Goal: Task Accomplishment & Management: Manage account settings

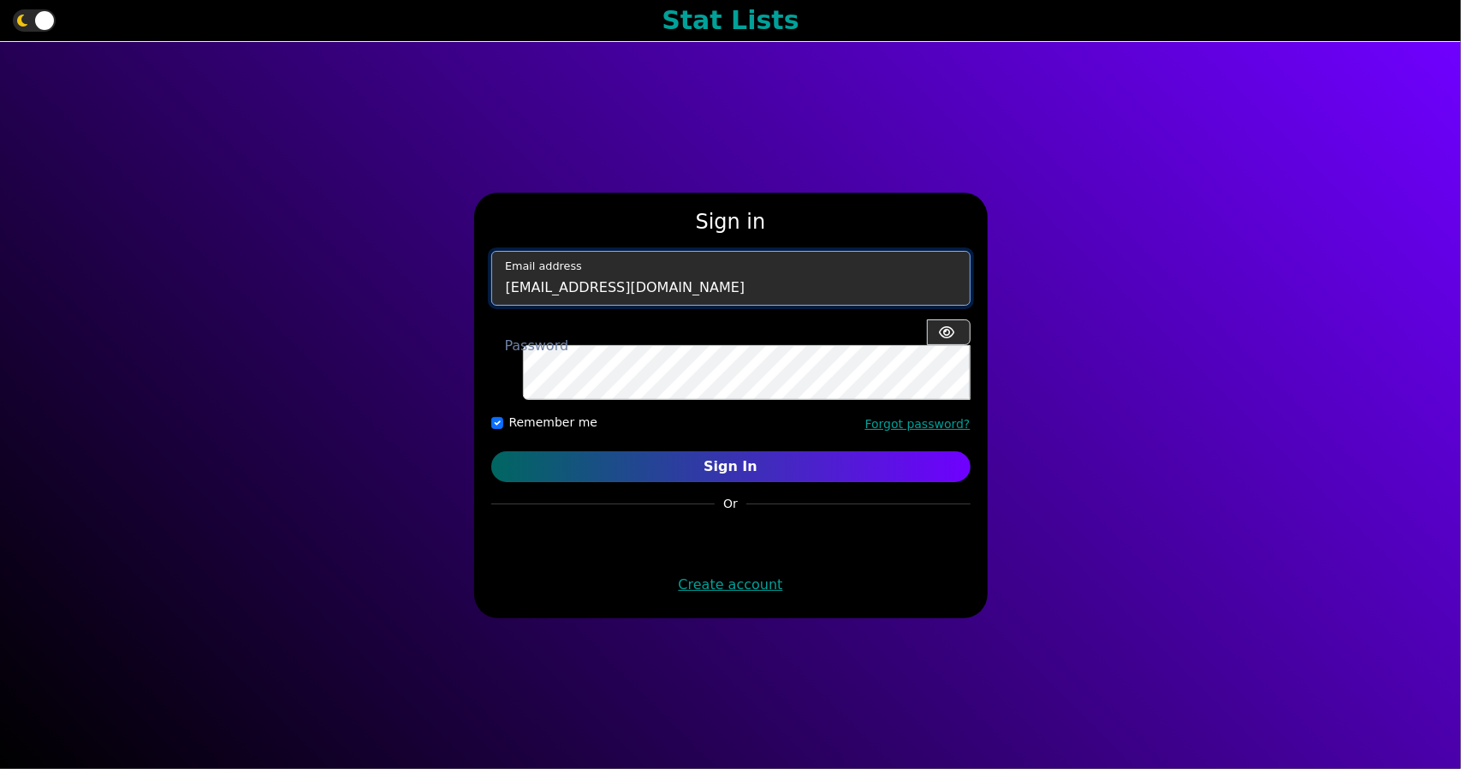
drag, startPoint x: 654, startPoint y: 310, endPoint x: 438, endPoint y: 338, distance: 217.5
click at [438, 338] on div "Sign in [EMAIL_ADDRESS][DOMAIN_NAME] Email address Password Remember me Forgot …" at bounding box center [730, 405] width 1461 height 727
type input "[EMAIL_ADDRESS][DOMAIN_NAME]"
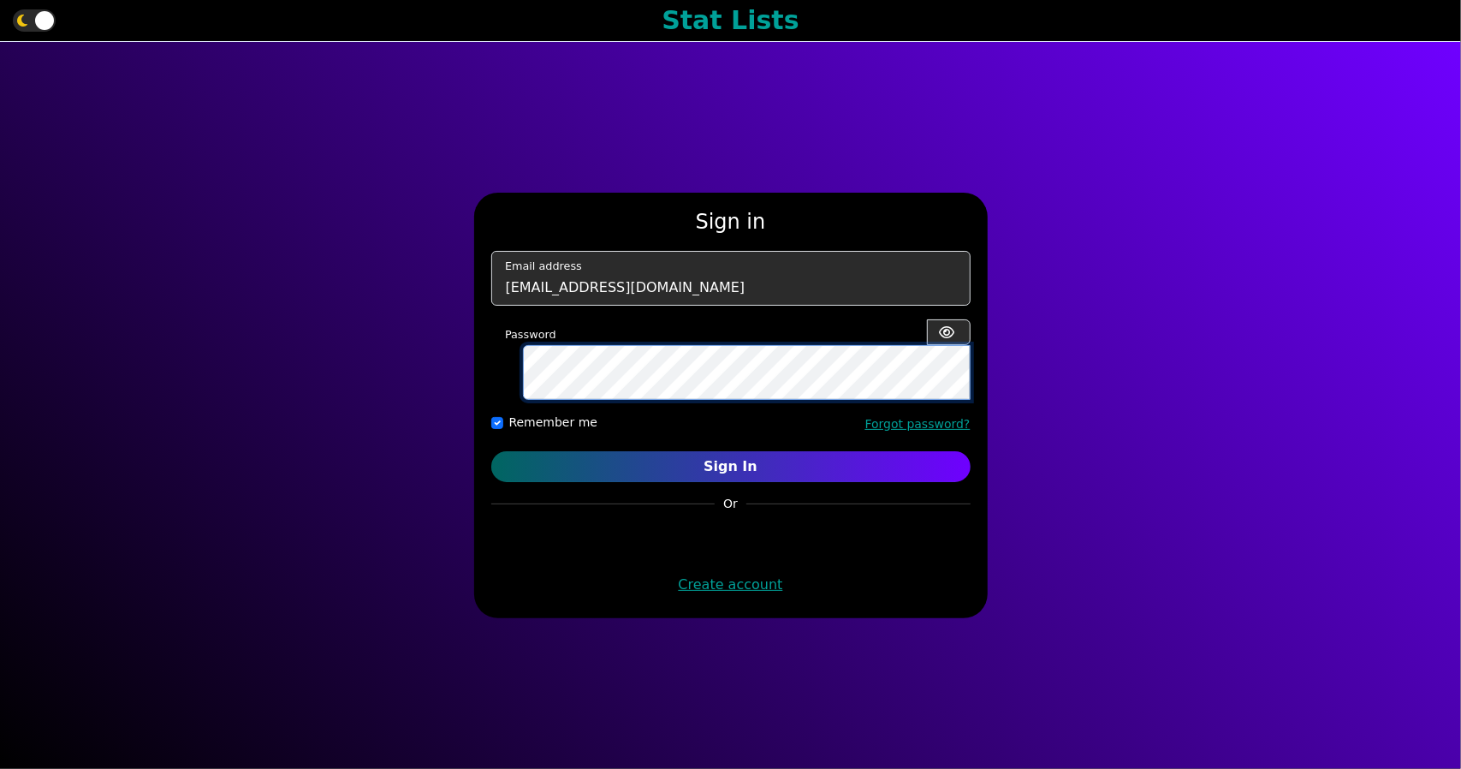
click at [491, 451] on button "Sign In" at bounding box center [730, 466] width 479 height 31
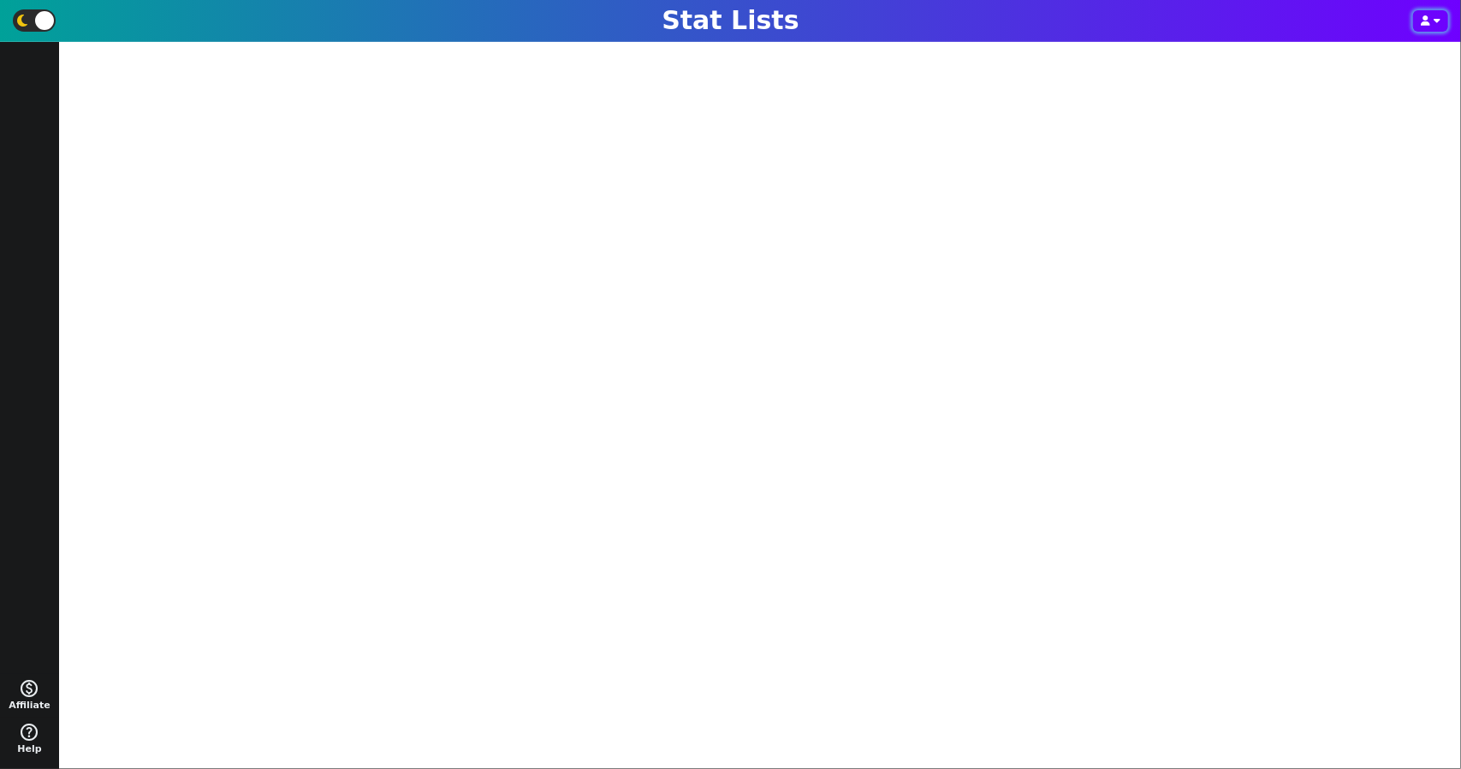
click at [1437, 20] on icon "button" at bounding box center [1437, 20] width 7 height 10
click at [1409, 69] on li "Log Out" at bounding box center [1425, 77] width 137 height 26
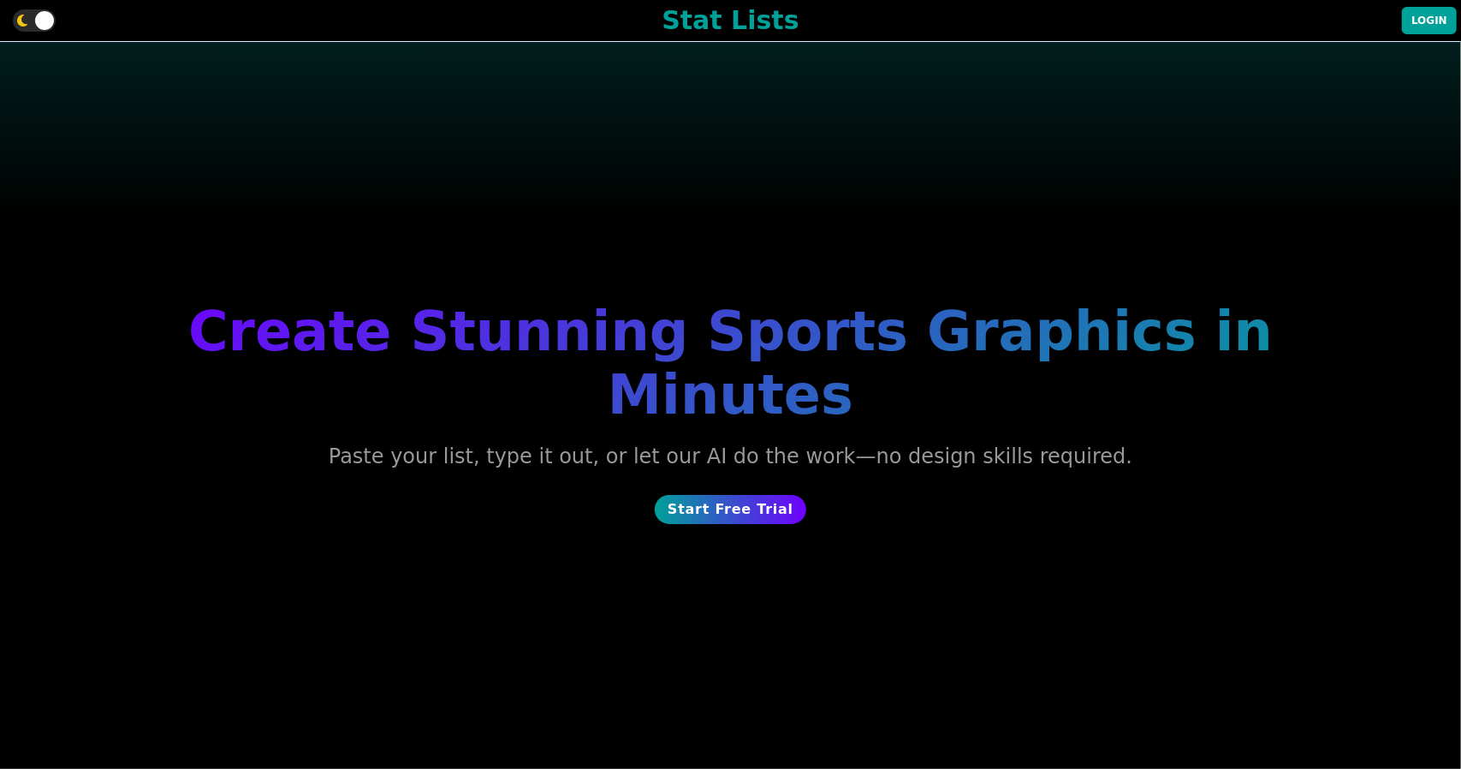
click at [1414, 26] on div "Stat Lists Login" at bounding box center [730, 21] width 1461 height 42
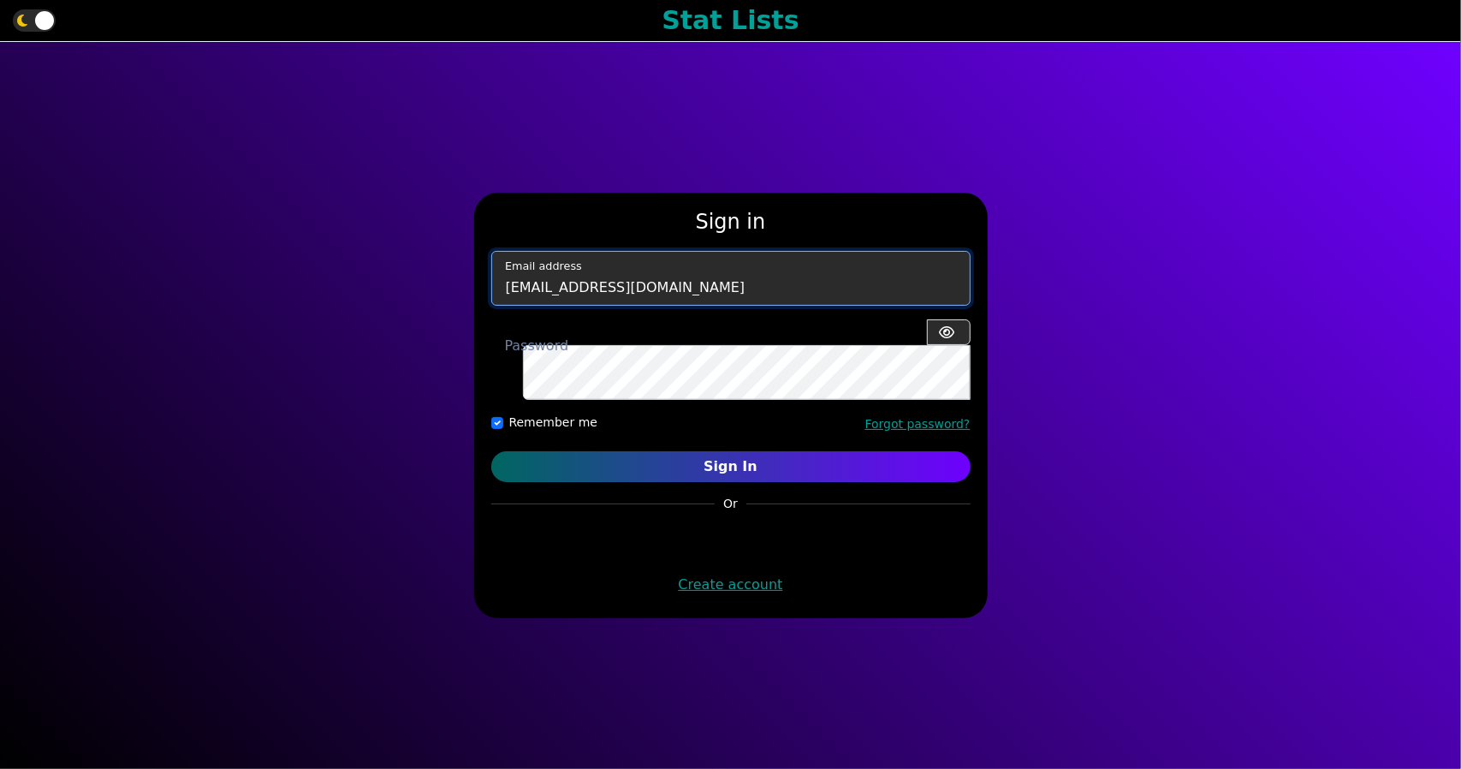
click at [658, 306] on input "[EMAIL_ADDRESS][DOMAIN_NAME]" at bounding box center [730, 278] width 479 height 55
click at [223, 368] on div "Sign in [EMAIL_ADDRESS][DOMAIN_NAME] Email address Password Remember me Forgot …" at bounding box center [730, 405] width 1461 height 727
type input "[EMAIL_ADDRESS][DOMAIN_NAME]"
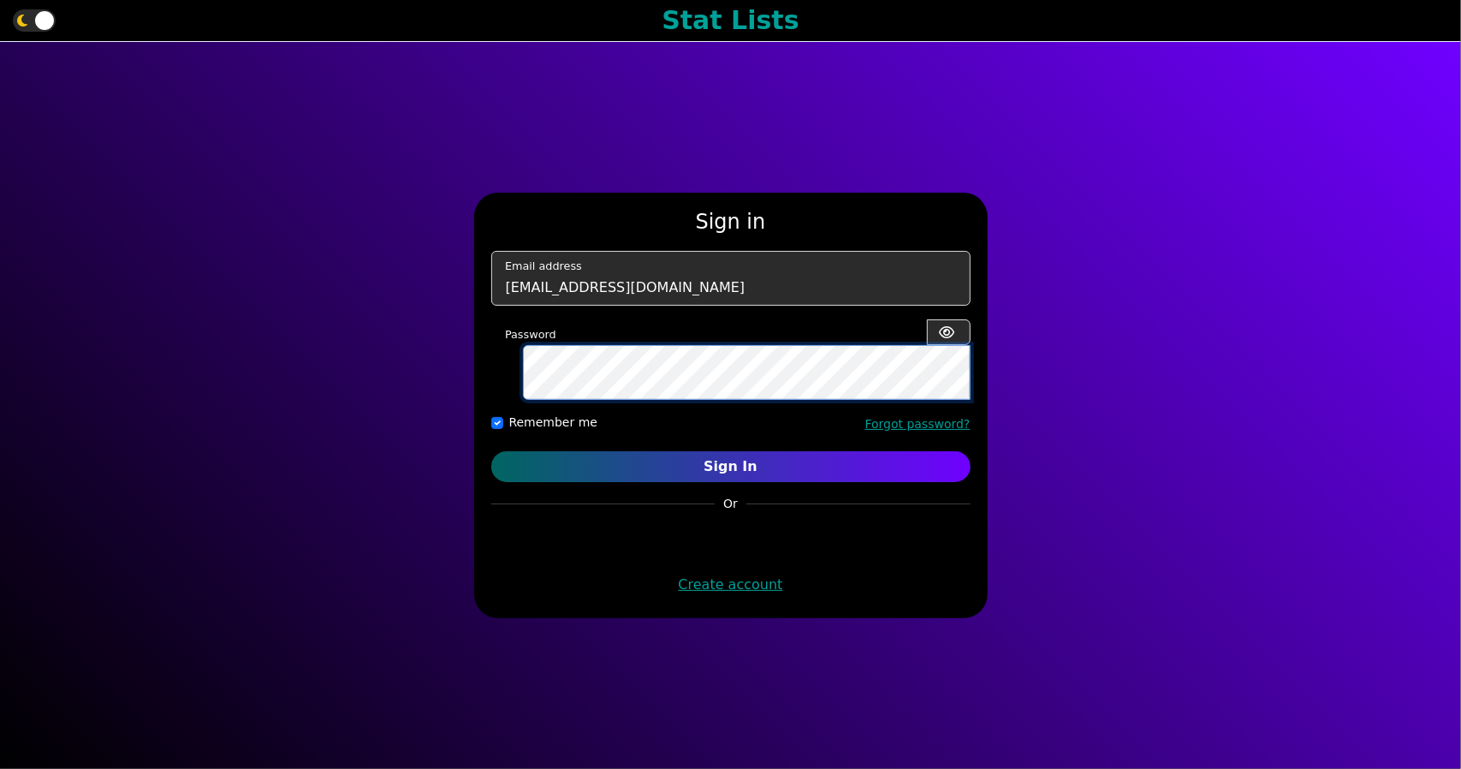
click at [491, 451] on button "Sign In" at bounding box center [730, 466] width 479 height 31
